Goal: Check status: Check status

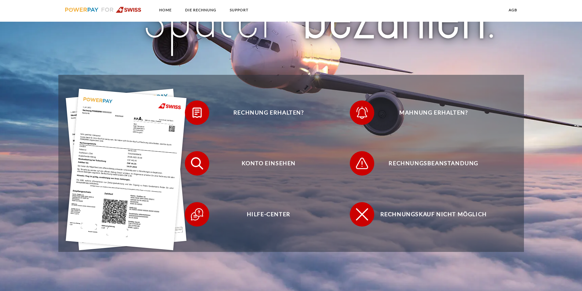
scroll to position [153, 0]
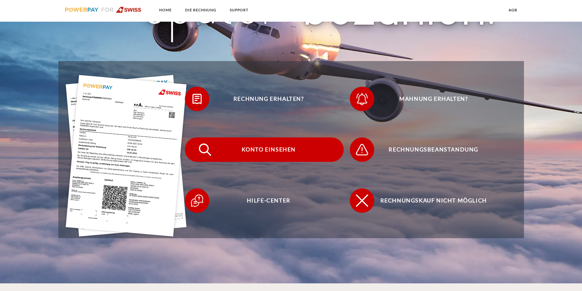
click at [200, 156] on span at bounding box center [196, 149] width 31 height 31
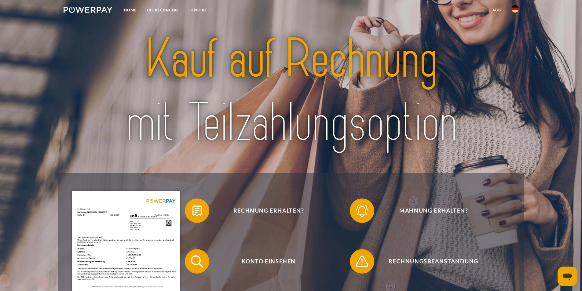
scroll to position [122, 0]
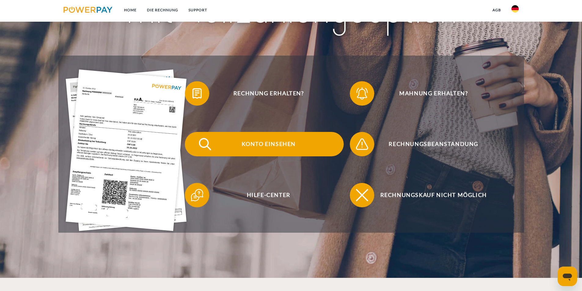
click at [264, 136] on span "Konto einsehen" at bounding box center [269, 144] width 150 height 24
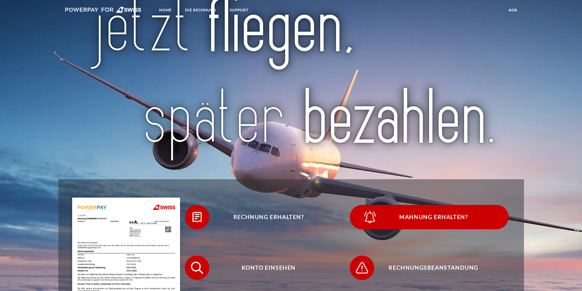
scroll to position [153, 0]
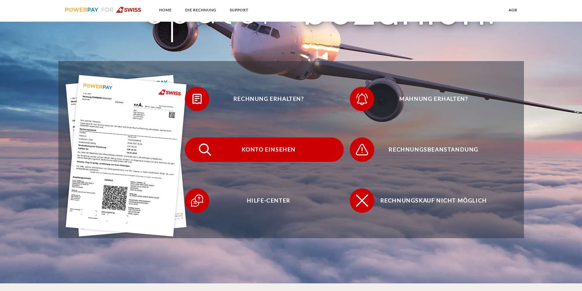
click at [228, 153] on span "Konto einsehen" at bounding box center [269, 150] width 150 height 24
